Goal: Transaction & Acquisition: Book appointment/travel/reservation

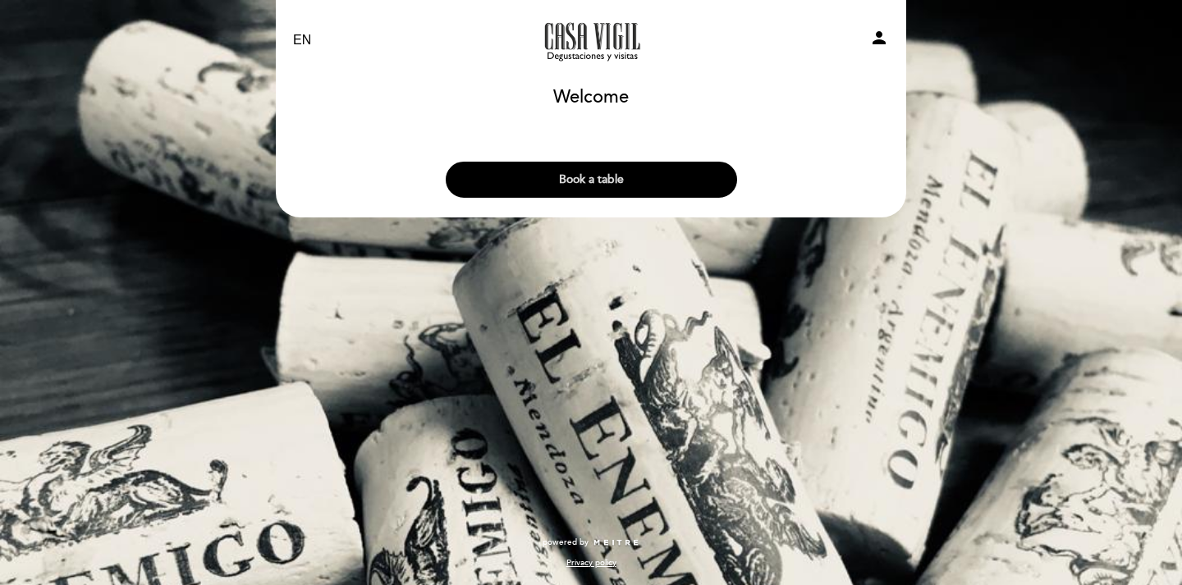
click at [627, 183] on button "Book a table" at bounding box center [591, 180] width 291 height 36
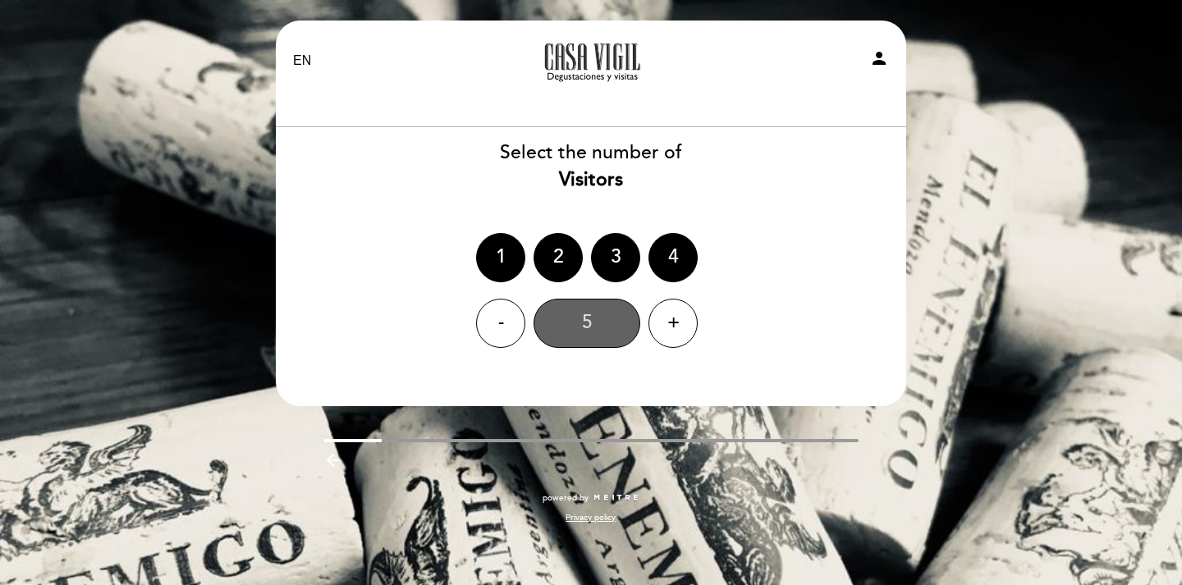
click at [609, 317] on div "5" at bounding box center [587, 323] width 107 height 49
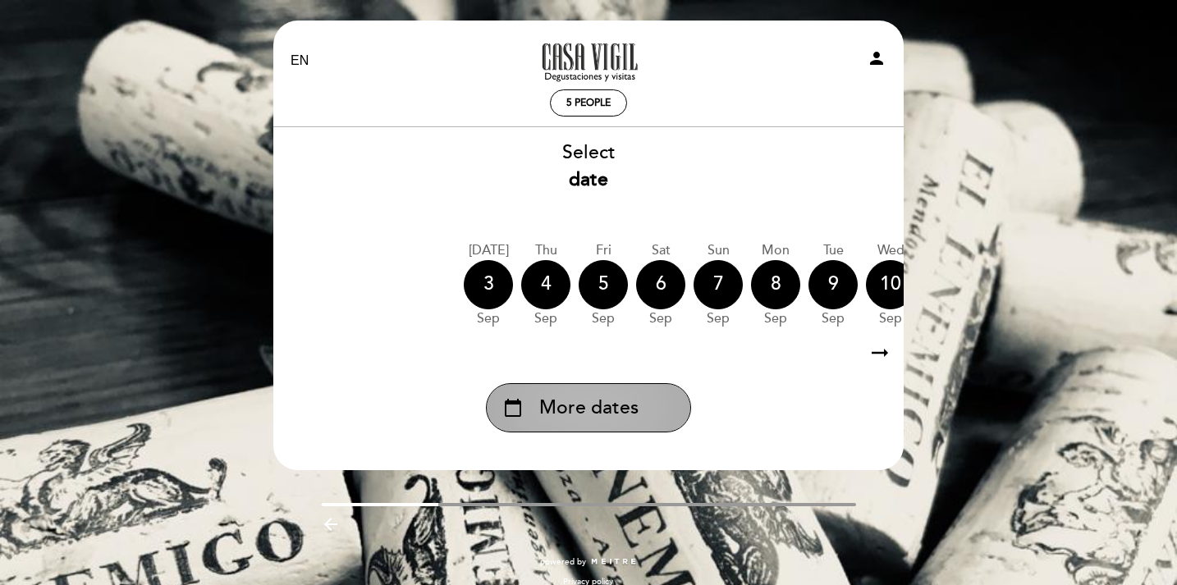
click at [653, 399] on div "calendar_today More dates" at bounding box center [588, 407] width 205 height 49
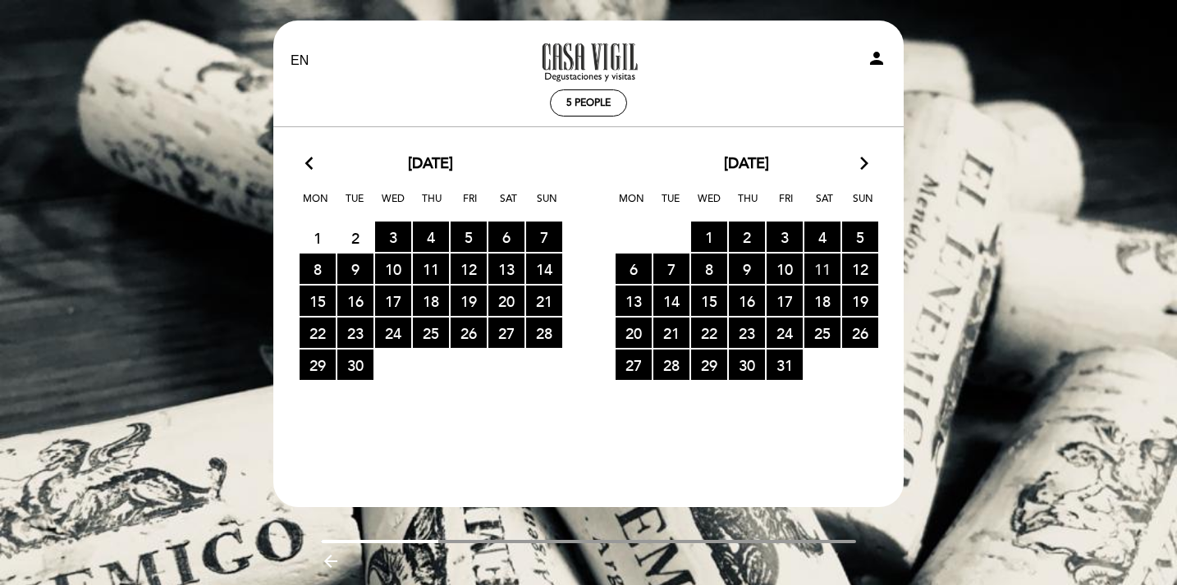
click at [817, 268] on span "11 RESERVATIONS AVAILABLE" at bounding box center [822, 269] width 36 height 30
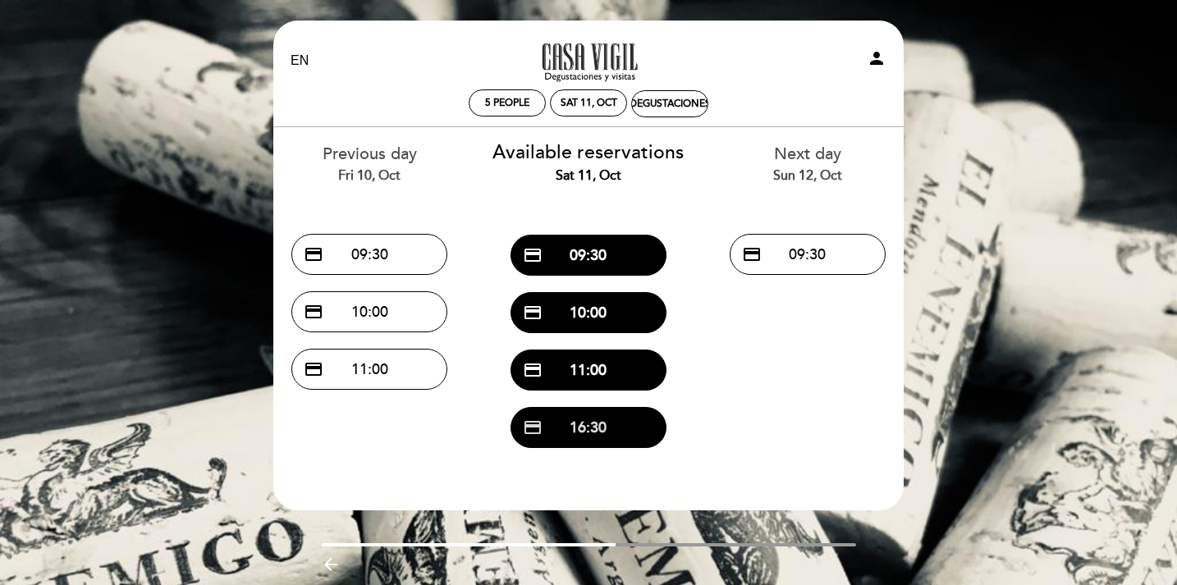
click at [617, 424] on button "credit_card 16:30" at bounding box center [589, 427] width 156 height 41
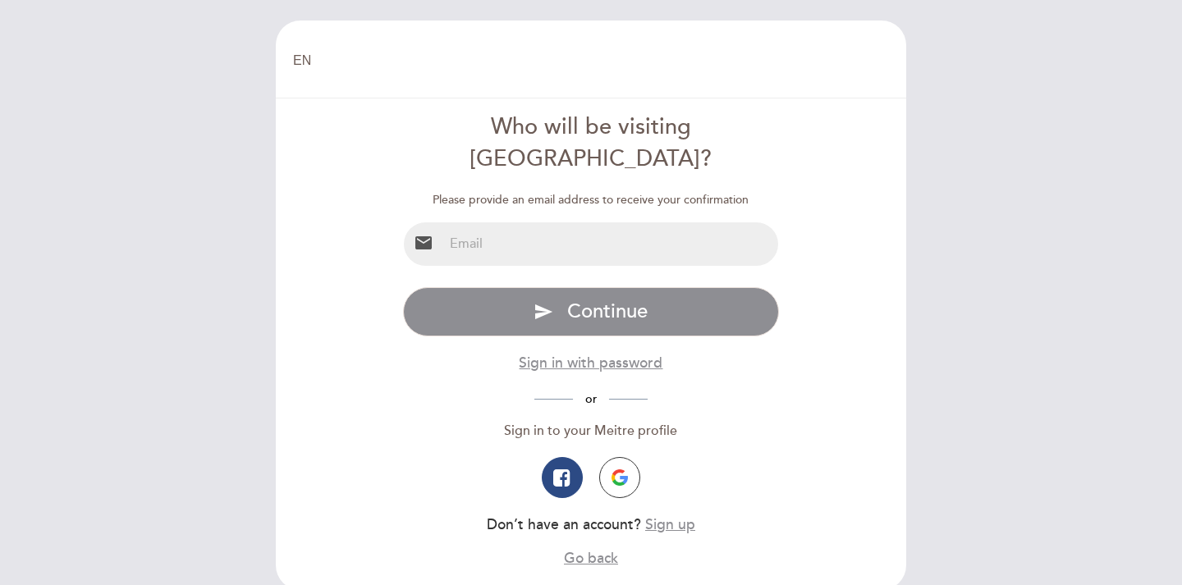
click at [567, 224] on input "email" at bounding box center [611, 244] width 336 height 44
type input "[PERSON_NAME][EMAIL_ADDRESS][DOMAIN_NAME]"
click at [403, 287] on button "send Continue" at bounding box center [591, 311] width 377 height 49
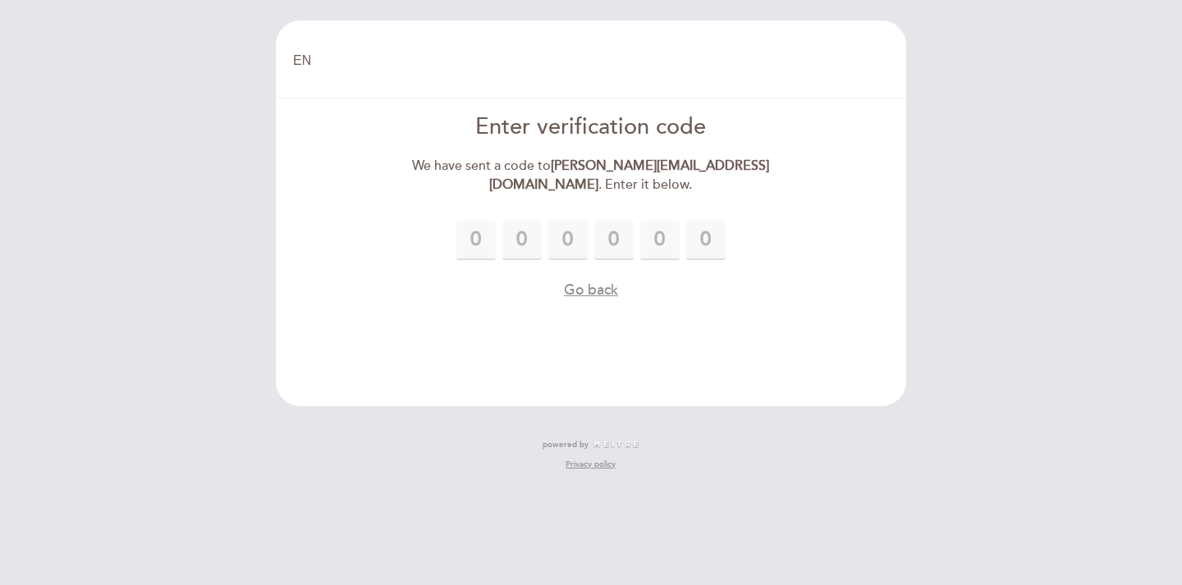
type input "4"
type input "3"
type input "4"
type input "2"
type input "1"
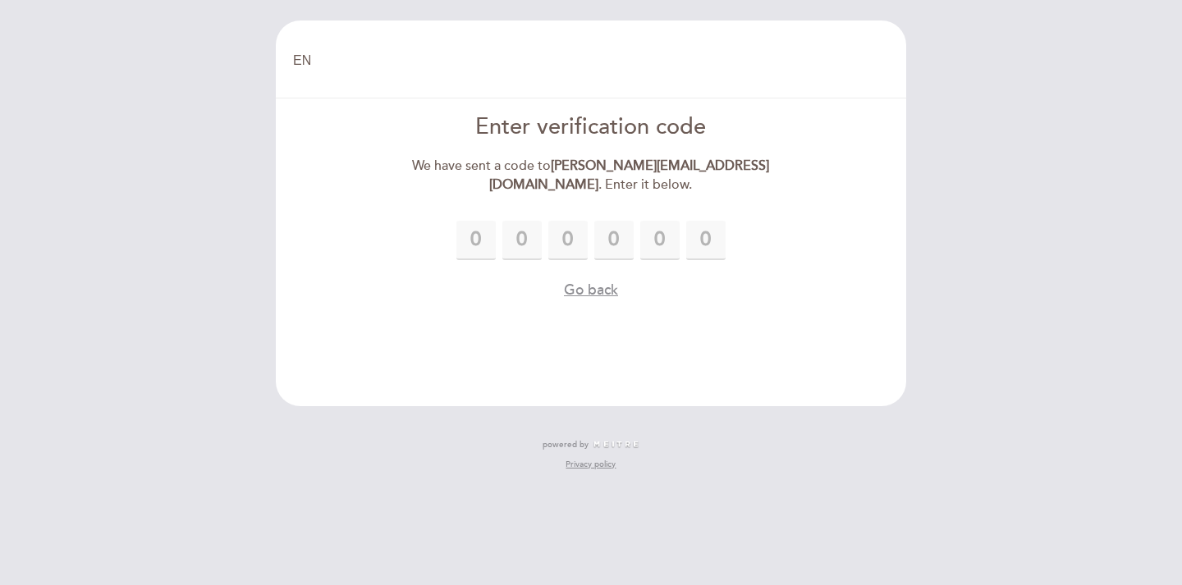
type input "1"
